Goal: Transaction & Acquisition: Download file/media

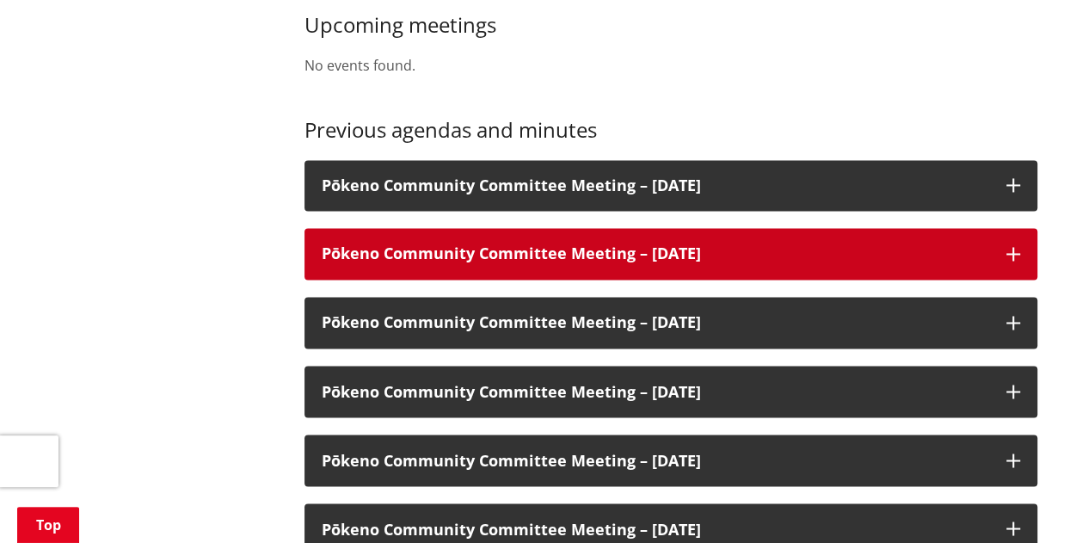
scroll to position [1290, 0]
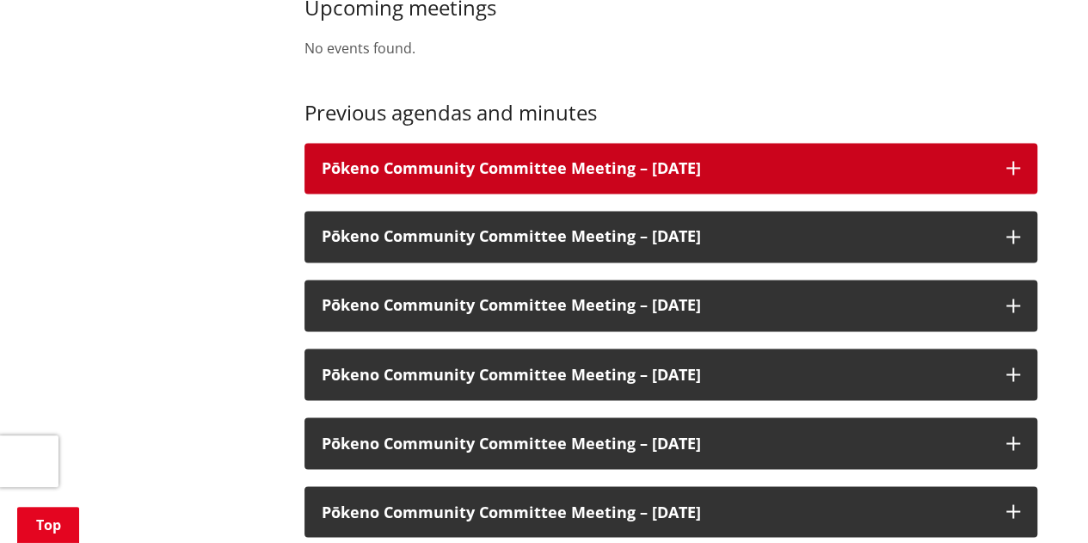
click at [587, 161] on div "Pōkeno Community Committee Meeting – [DATE]" at bounding box center [670, 169] width 733 height 52
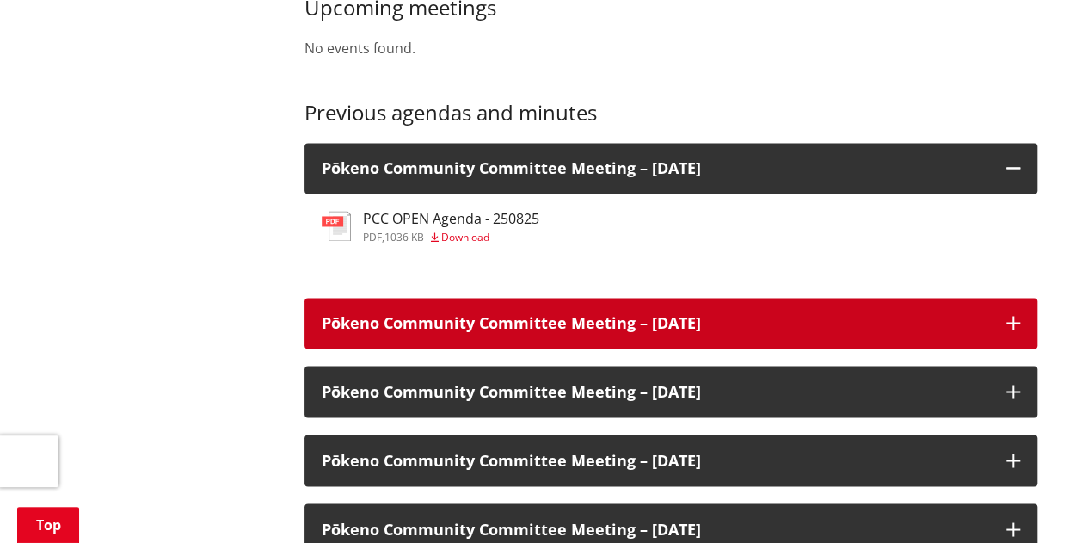
click at [594, 316] on div "Pōkeno Community Committee Meeting – [DATE]" at bounding box center [670, 324] width 733 height 52
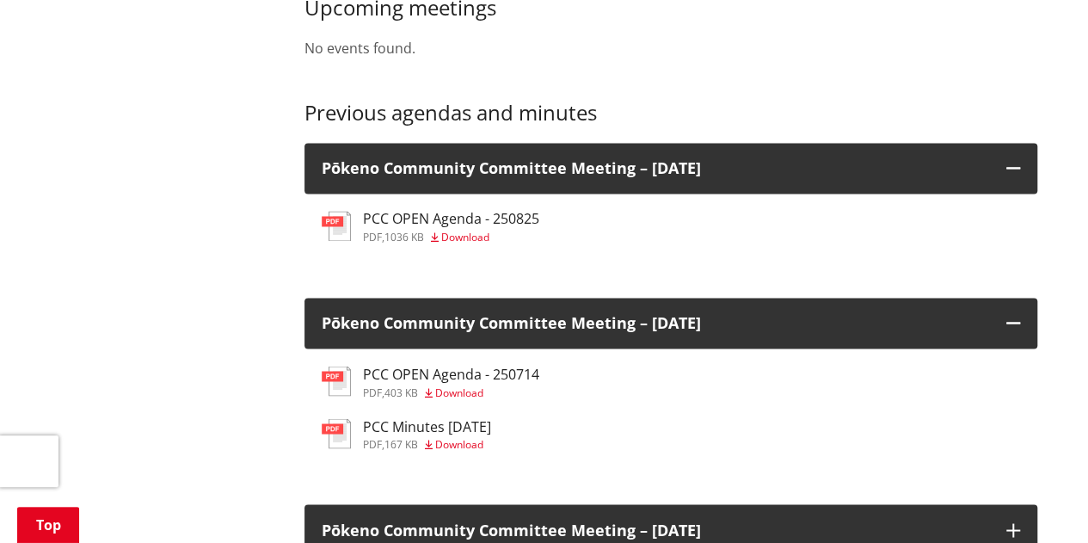
click at [459, 436] on span "Download" at bounding box center [459, 443] width 48 height 15
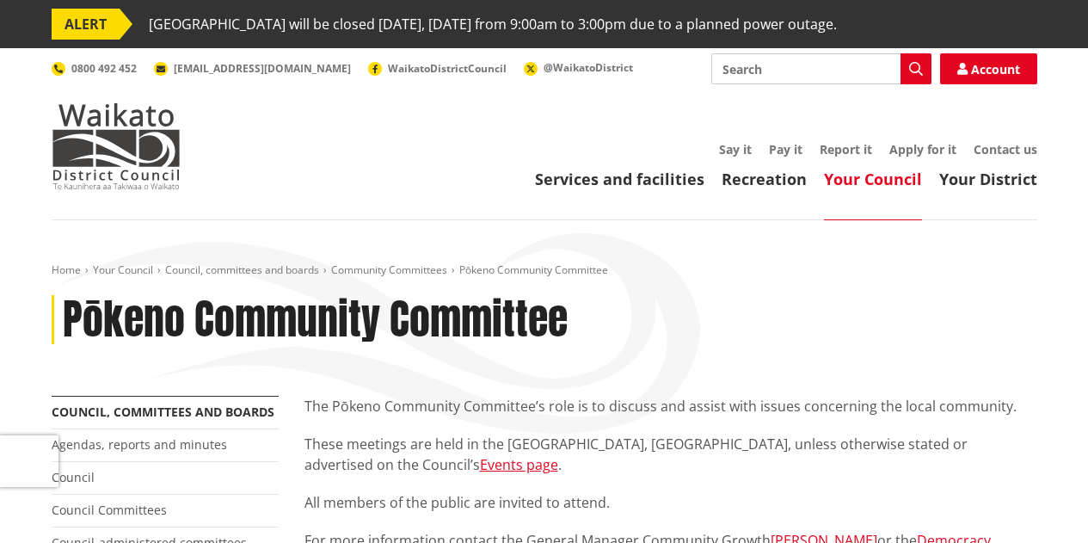
scroll to position [1292, 0]
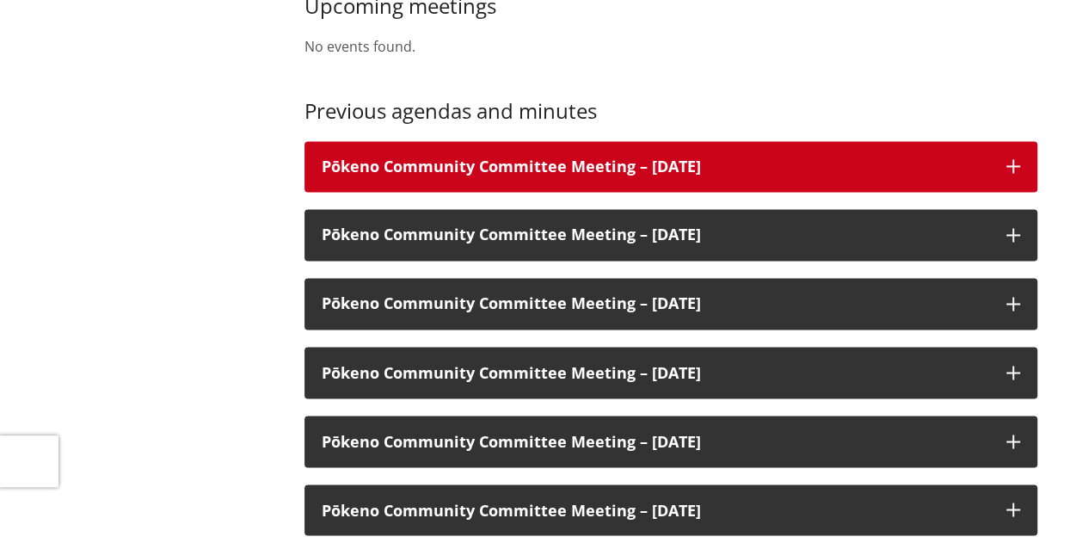
click at [764, 158] on h3 "Pōkeno Community Committee Meeting – [DATE]" at bounding box center [655, 166] width 667 height 17
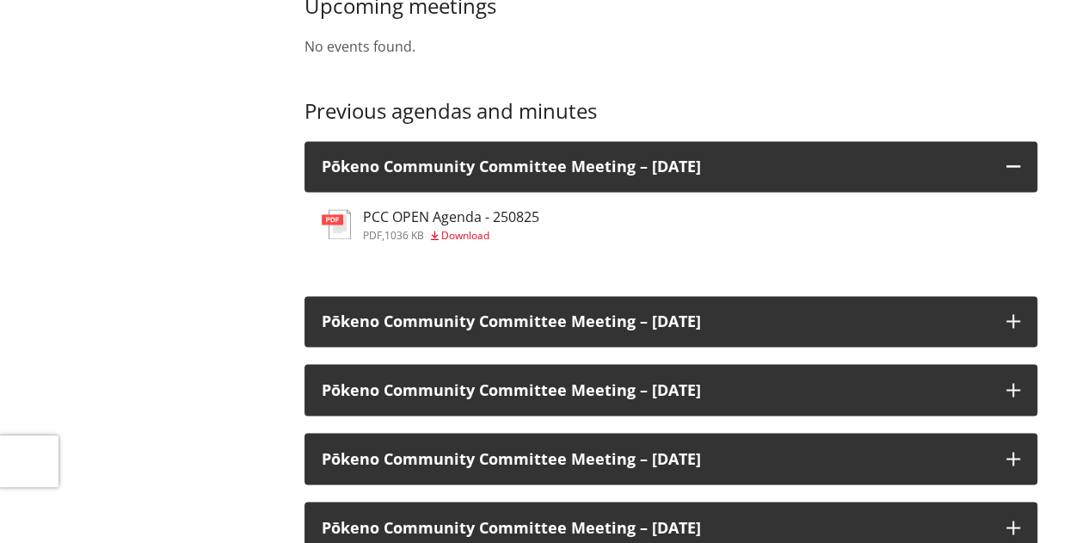
click at [461, 228] on span "Download" at bounding box center [465, 235] width 48 height 15
